Goal: Book appointment/travel/reservation

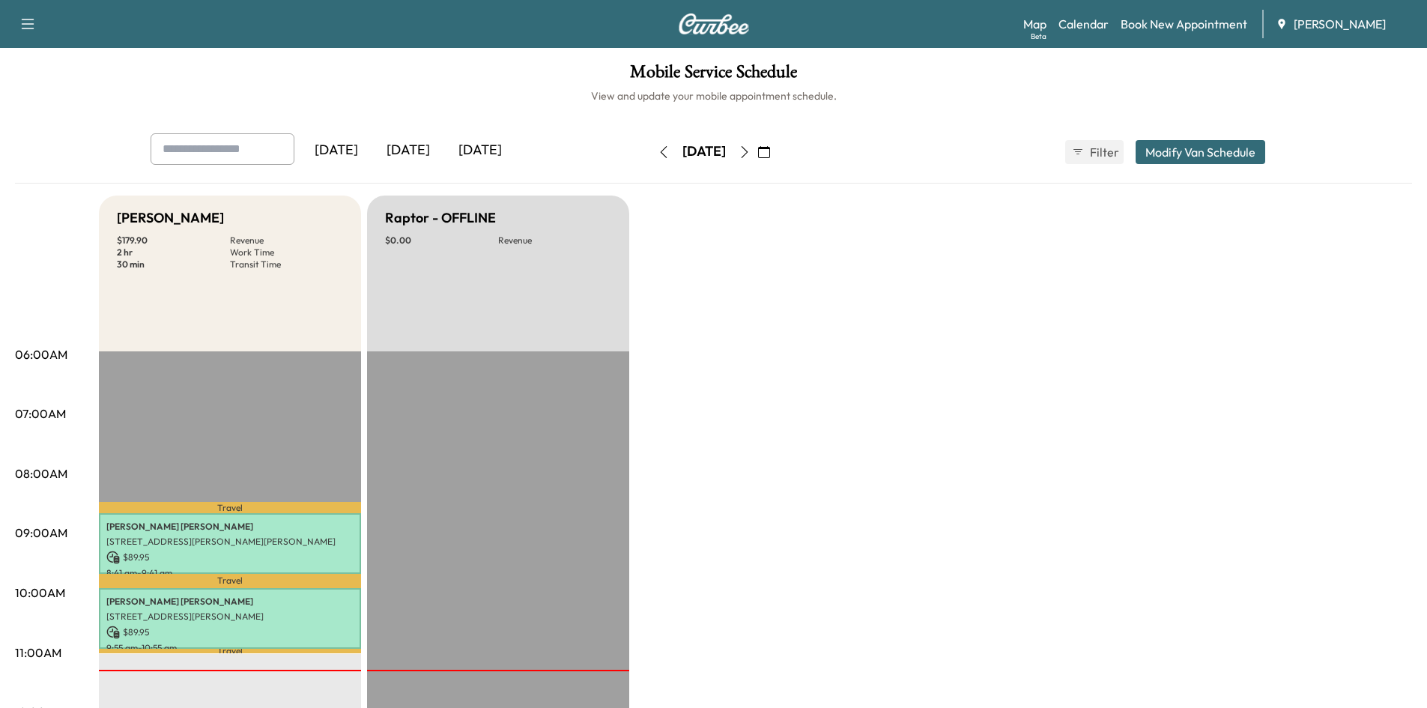
click at [751, 150] on icon "button" at bounding box center [745, 152] width 12 height 12
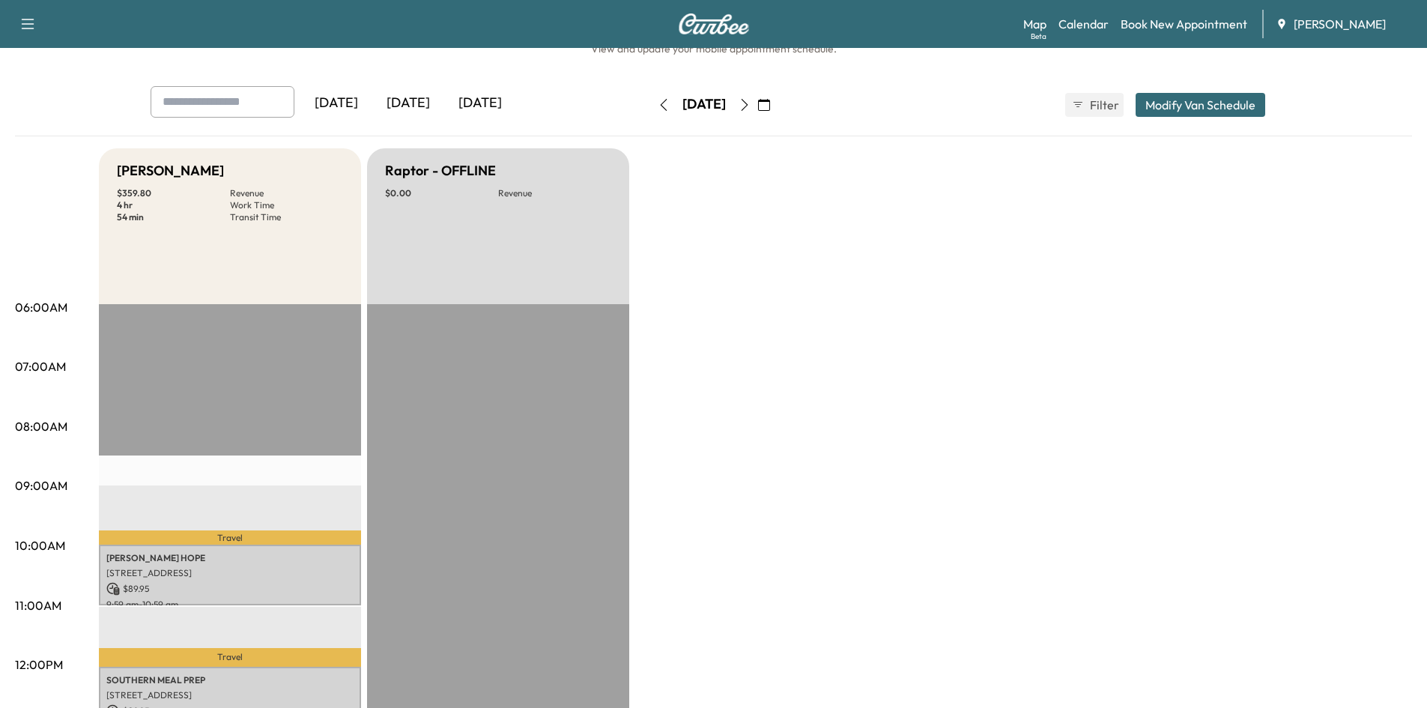
scroll to position [22, 0]
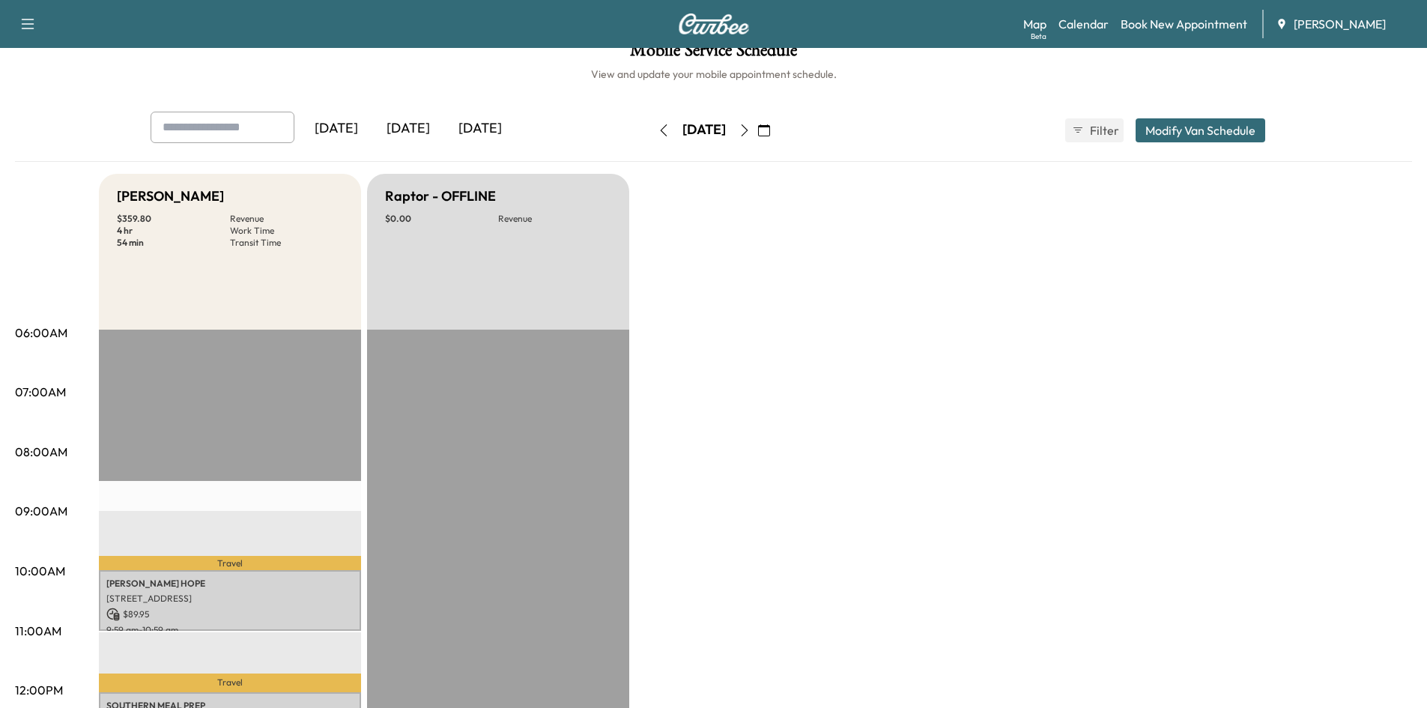
click at [751, 129] on icon "button" at bounding box center [745, 130] width 12 height 12
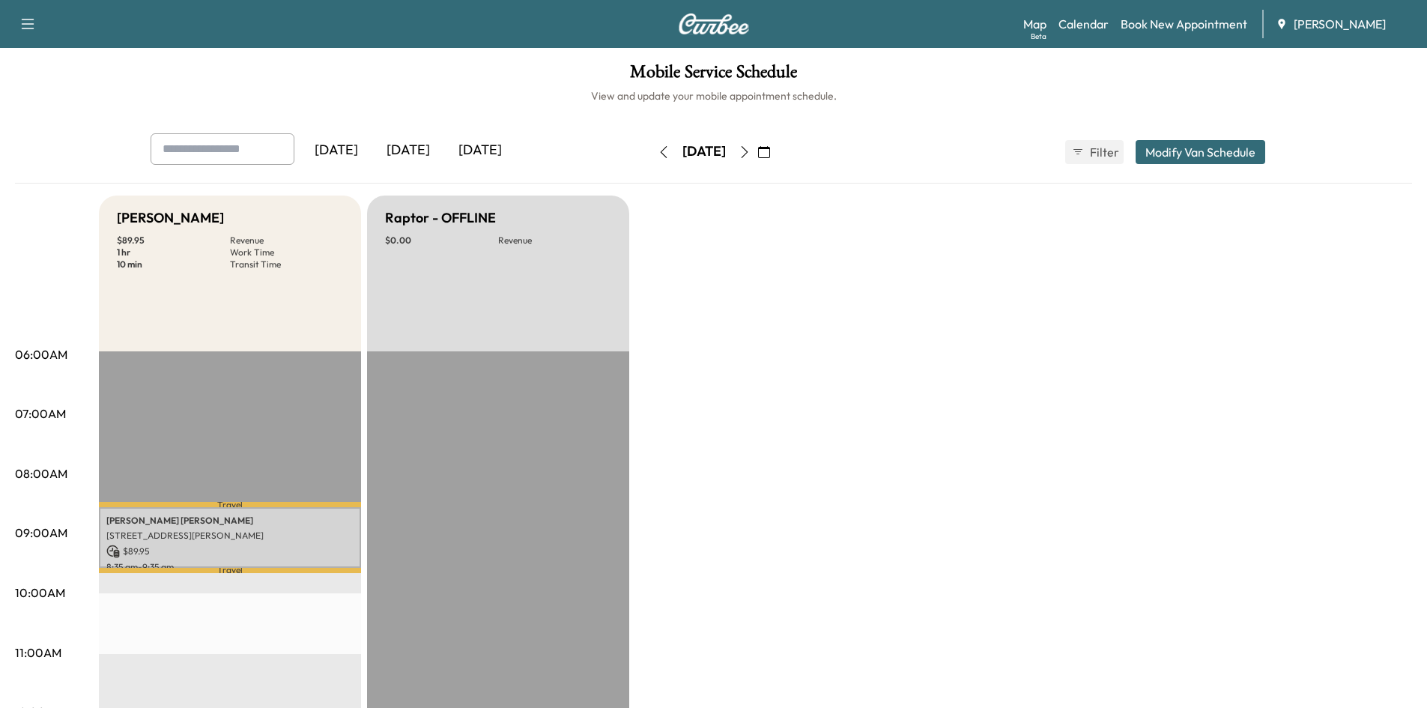
click at [751, 148] on icon "button" at bounding box center [745, 152] width 12 height 12
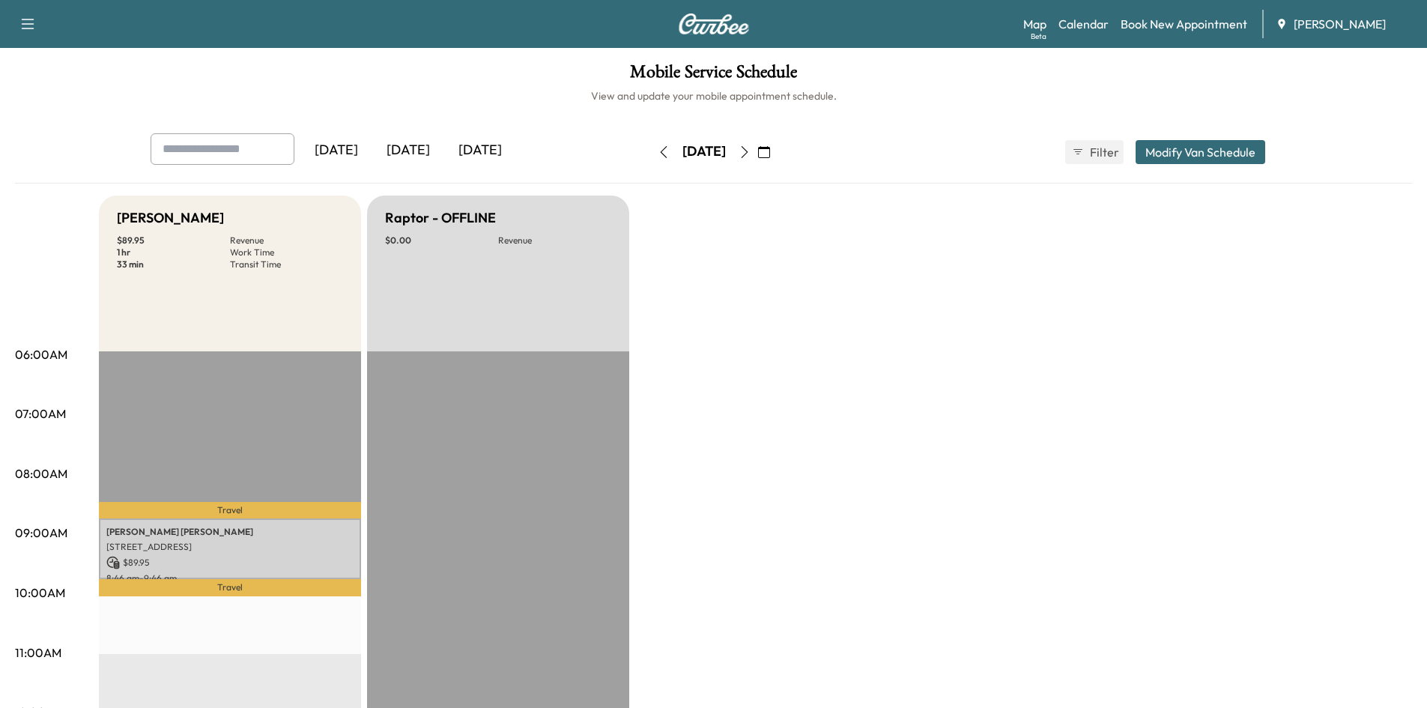
click at [751, 146] on icon "button" at bounding box center [745, 152] width 12 height 12
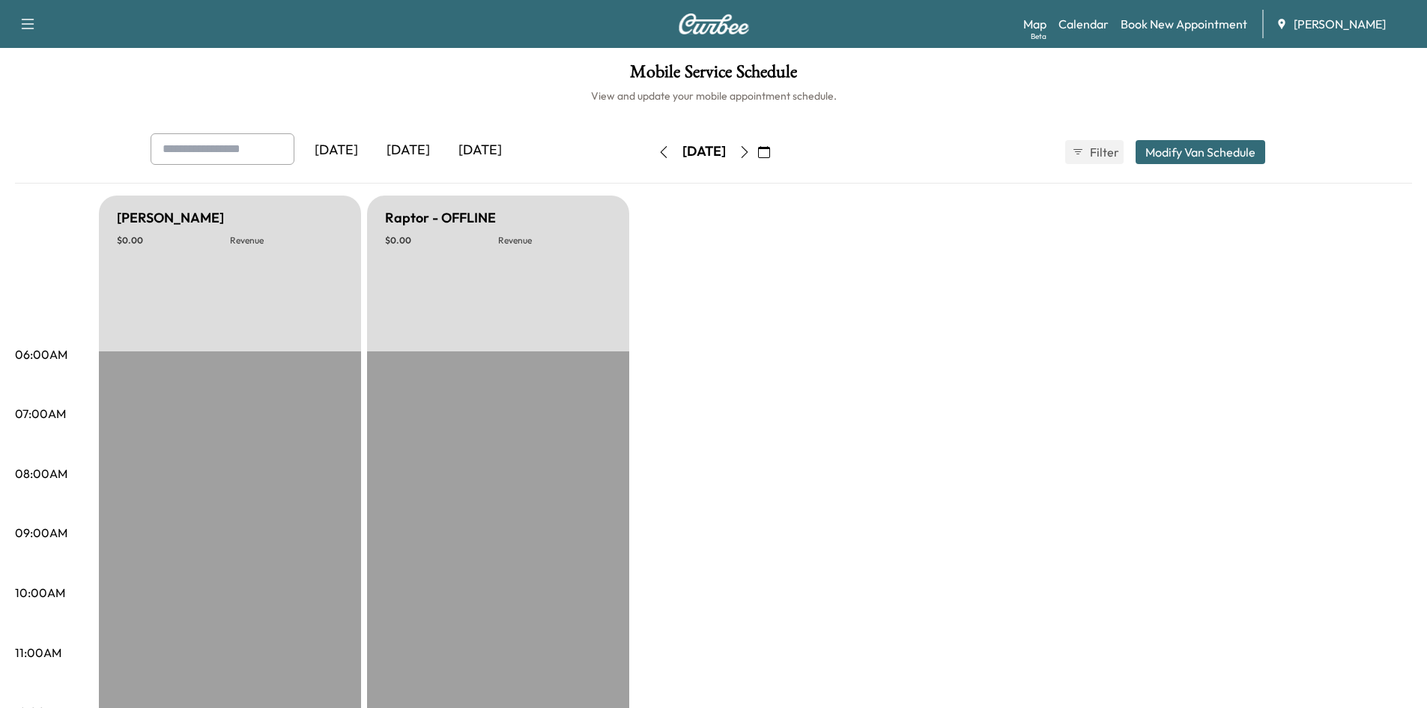
click at [757, 146] on button "button" at bounding box center [744, 152] width 25 height 24
click at [751, 147] on icon "button" at bounding box center [745, 152] width 12 height 12
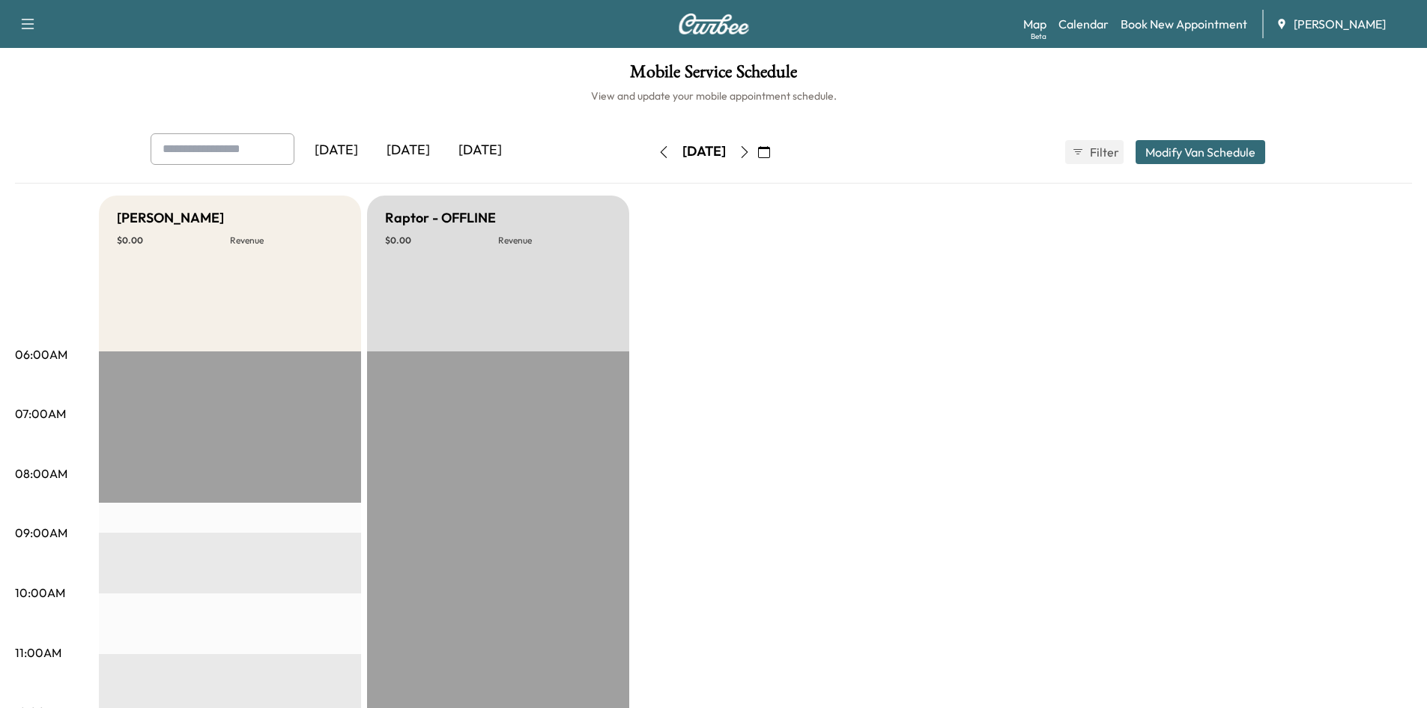
click at [770, 152] on icon "button" at bounding box center [764, 152] width 12 height 12
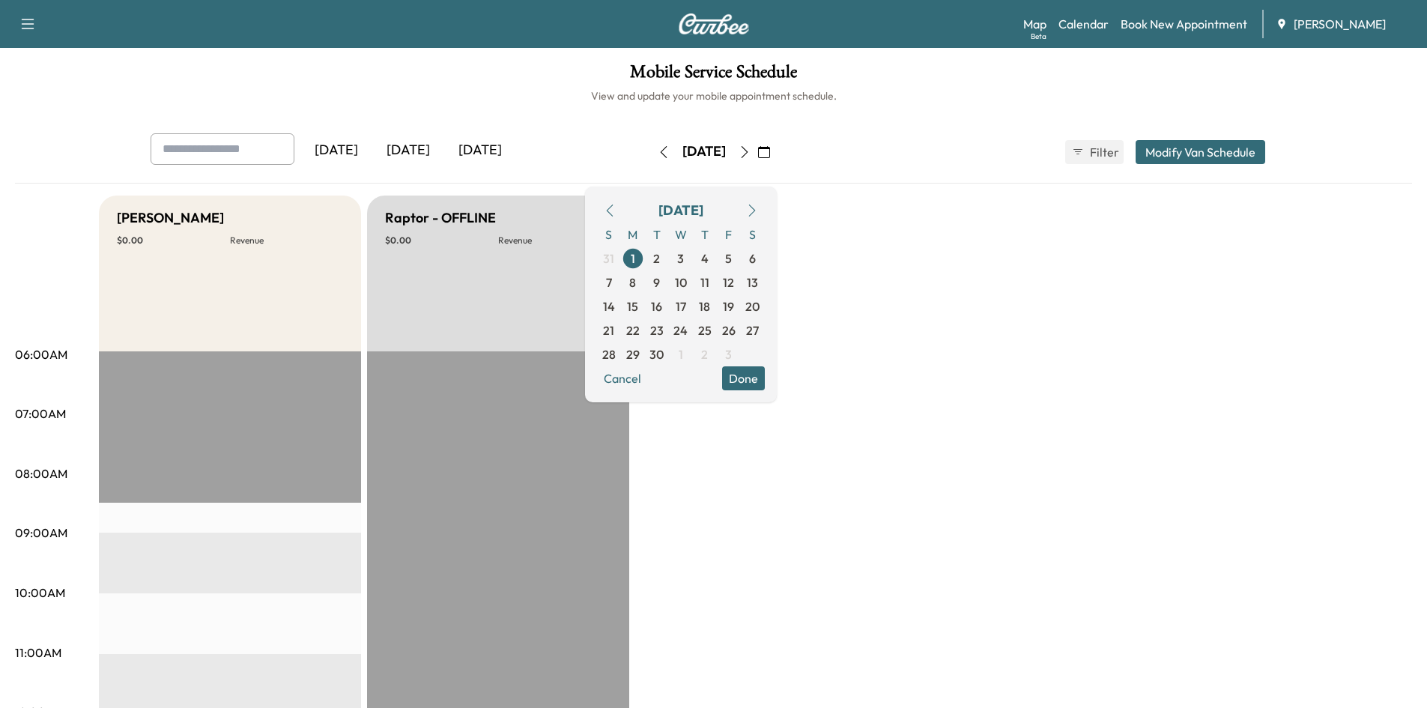
click at [616, 213] on icon "button" at bounding box center [610, 211] width 12 height 12
click at [664, 354] on span "26" at bounding box center [656, 354] width 13 height 18
